Goal: Information Seeking & Learning: Learn about a topic

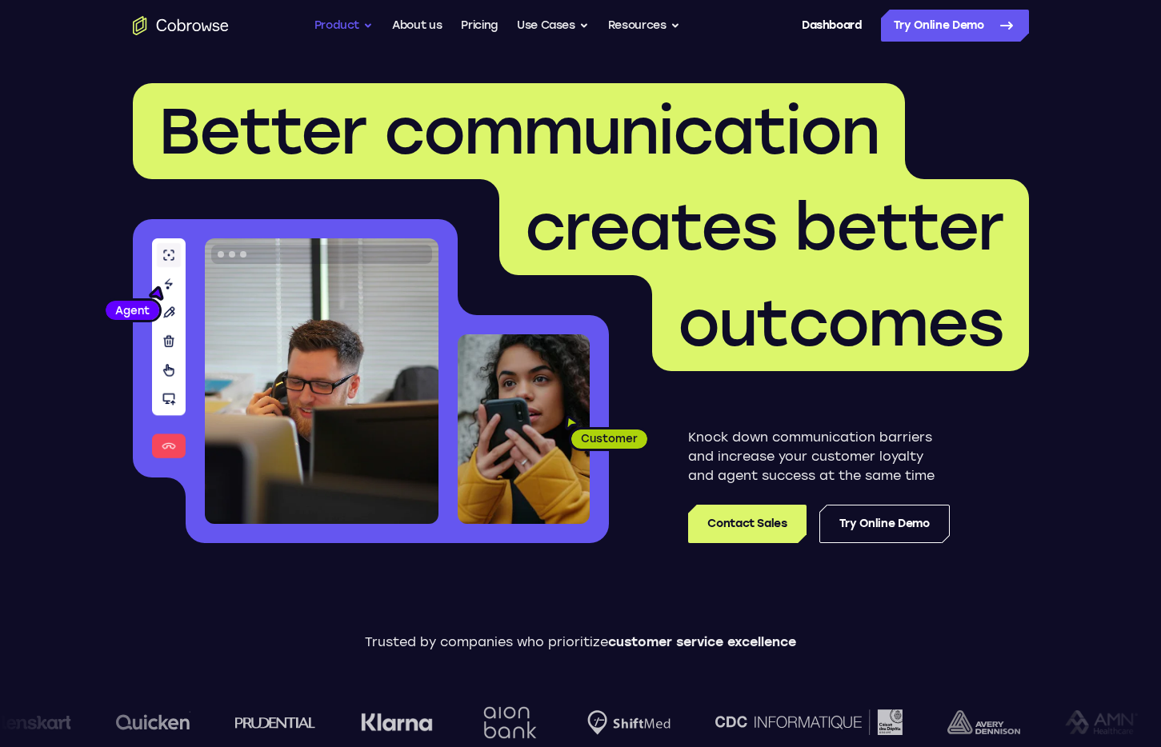
click at [345, 24] on button "Product" at bounding box center [343, 26] width 59 height 32
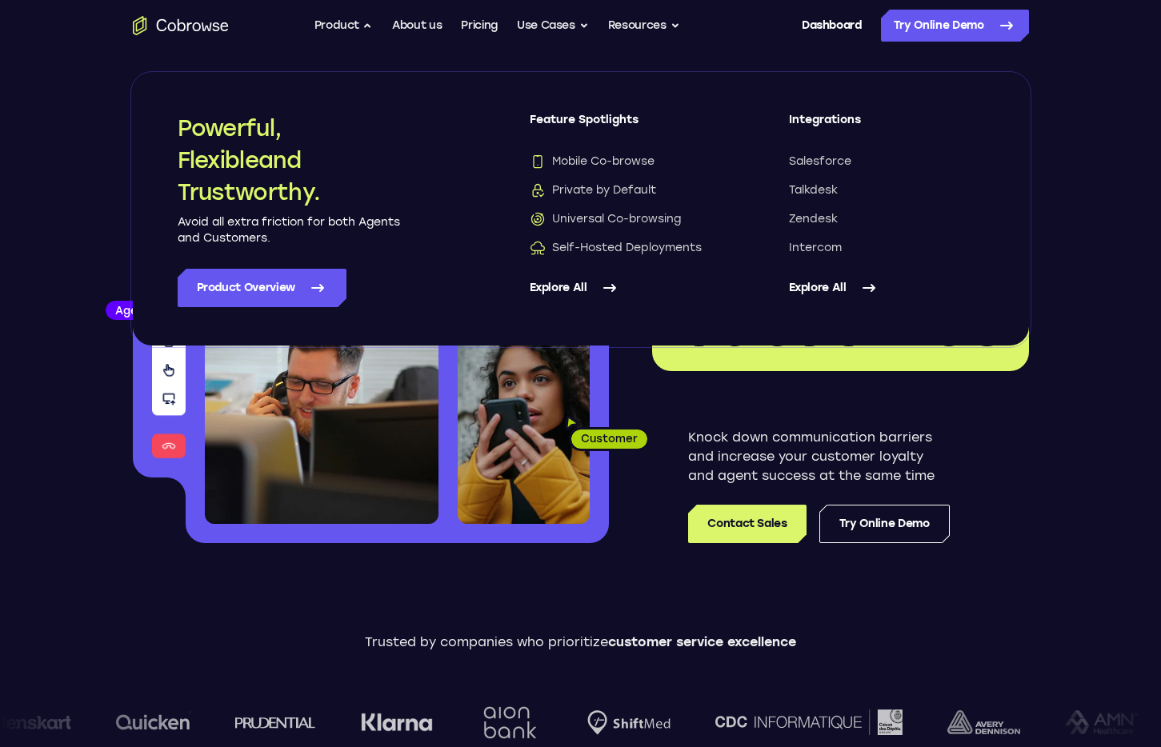
click at [585, 288] on link "Explore All" at bounding box center [626, 288] width 195 height 38
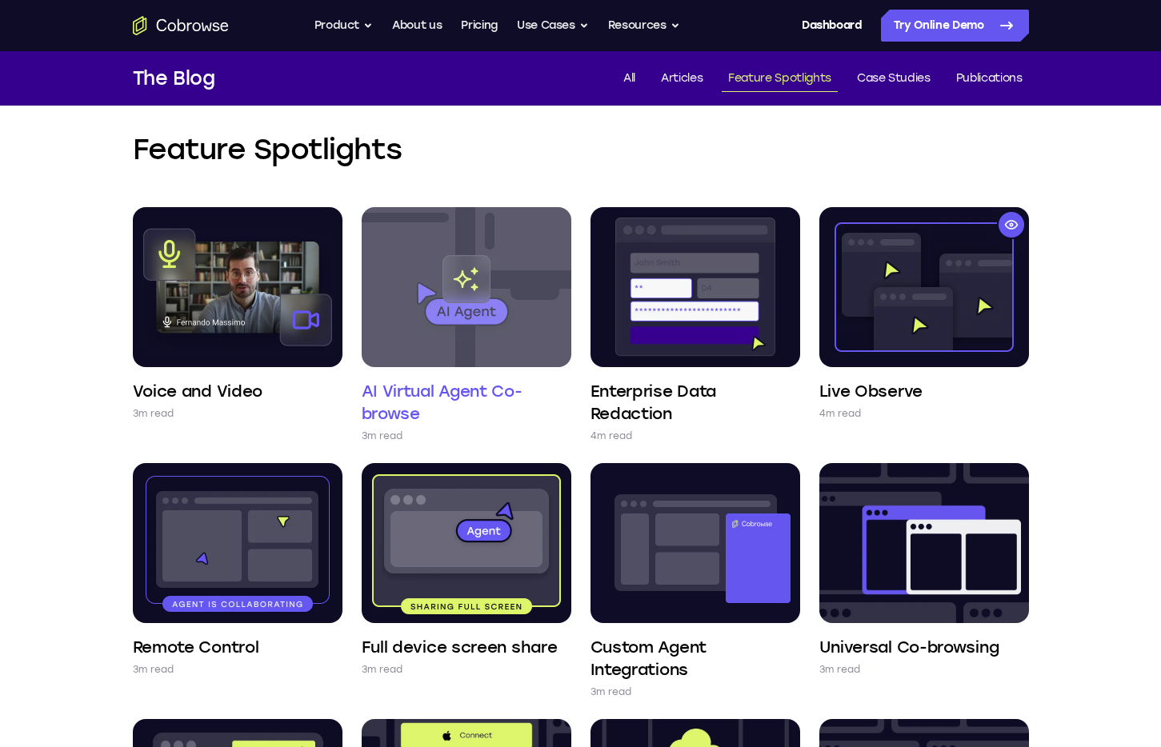
scroll to position [37, 0]
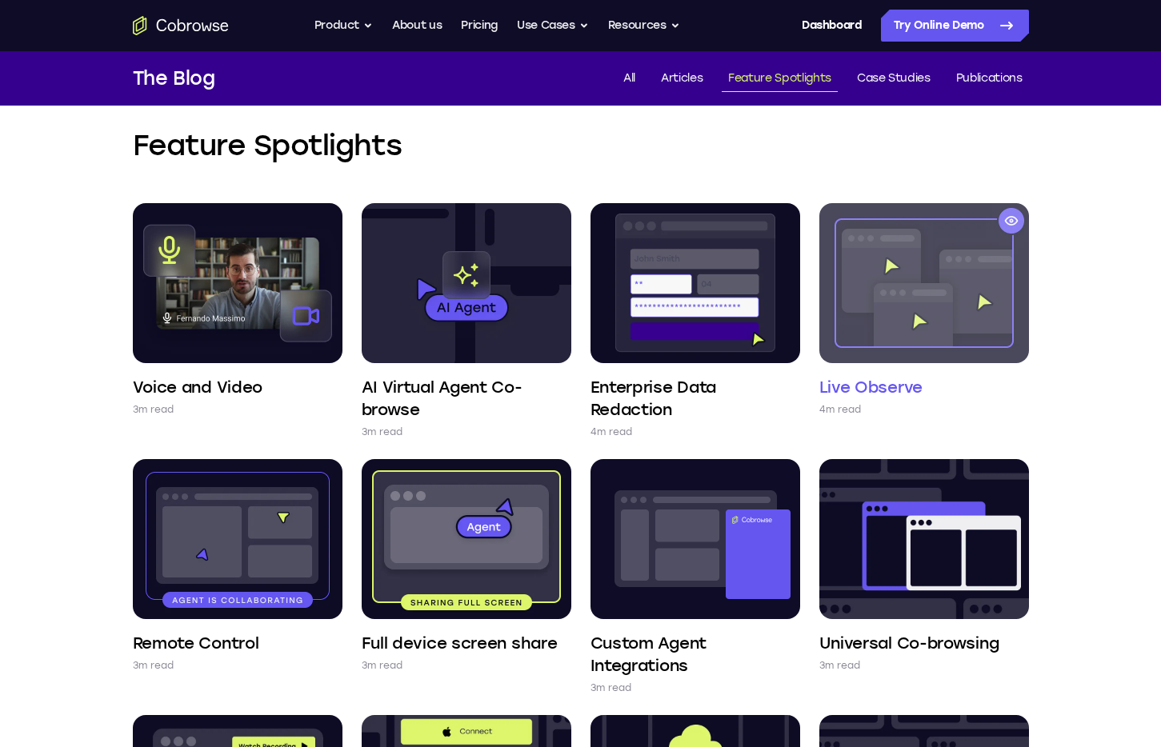
click at [886, 250] on img at bounding box center [924, 283] width 210 height 160
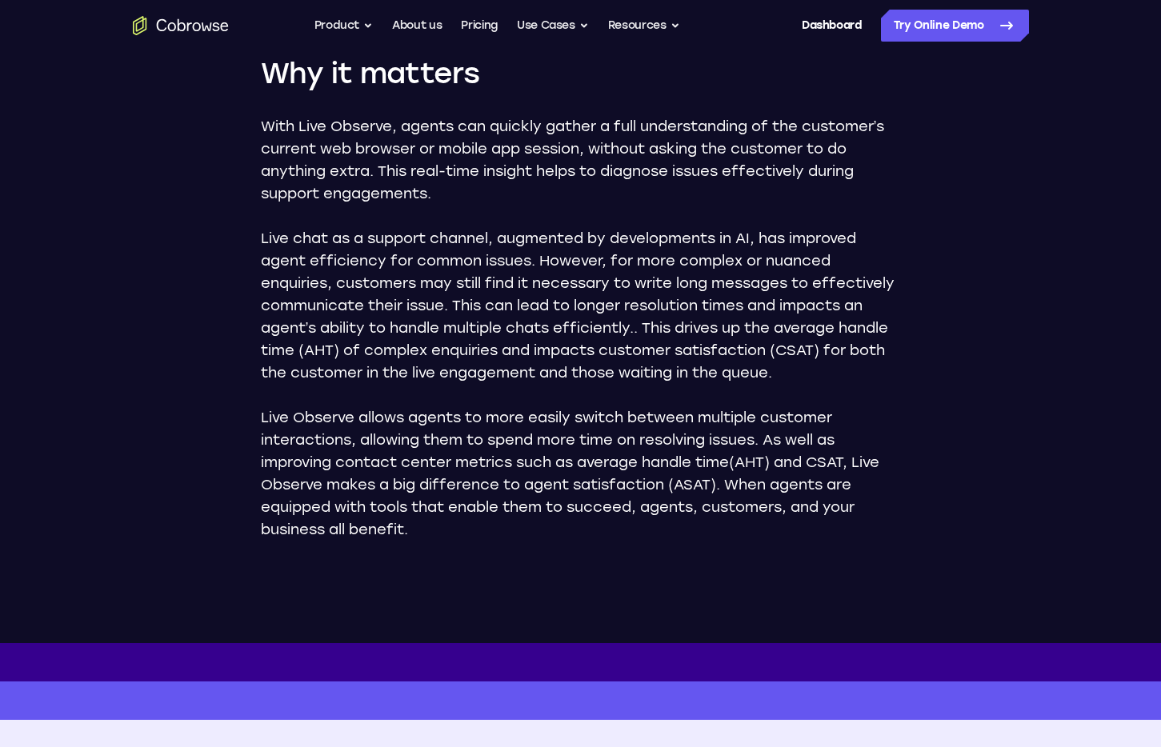
scroll to position [975, 0]
